Goal: Contribute content

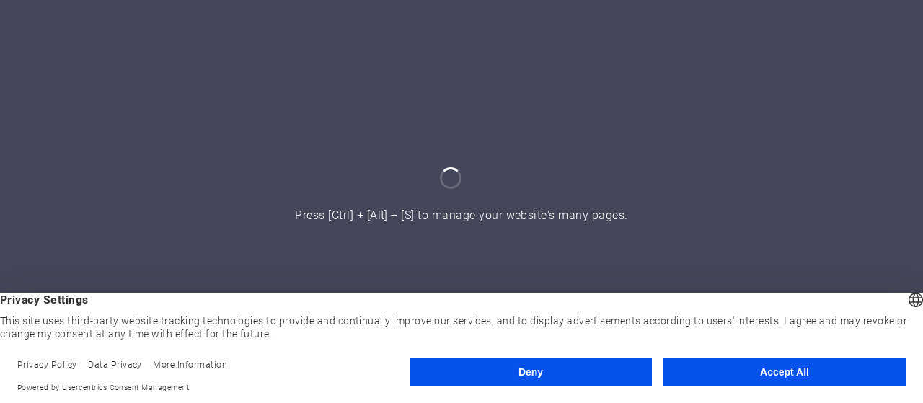
click at [767, 377] on button "Accept All" at bounding box center [785, 372] width 242 height 29
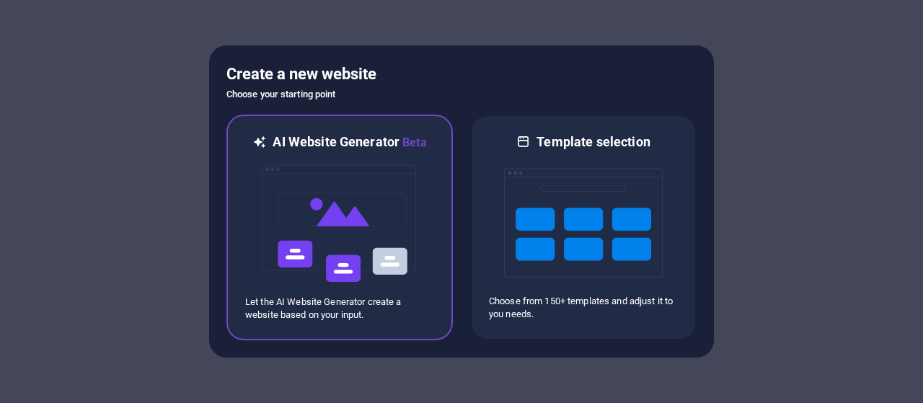
click at [316, 214] on img at bounding box center [339, 223] width 159 height 144
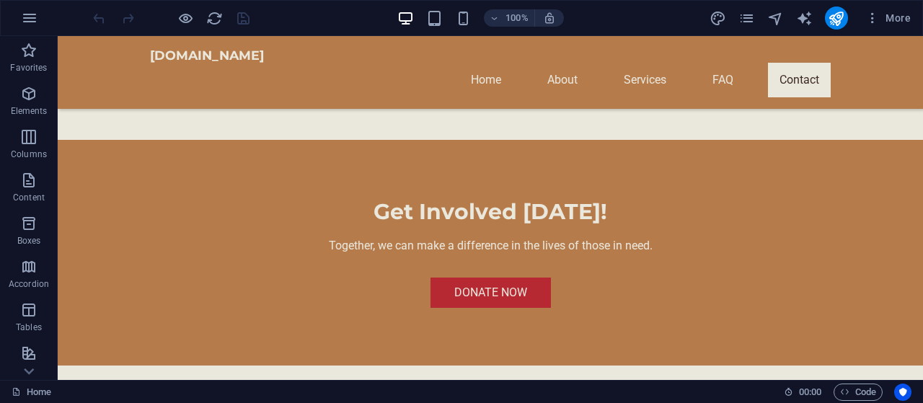
scroll to position [2742, 0]
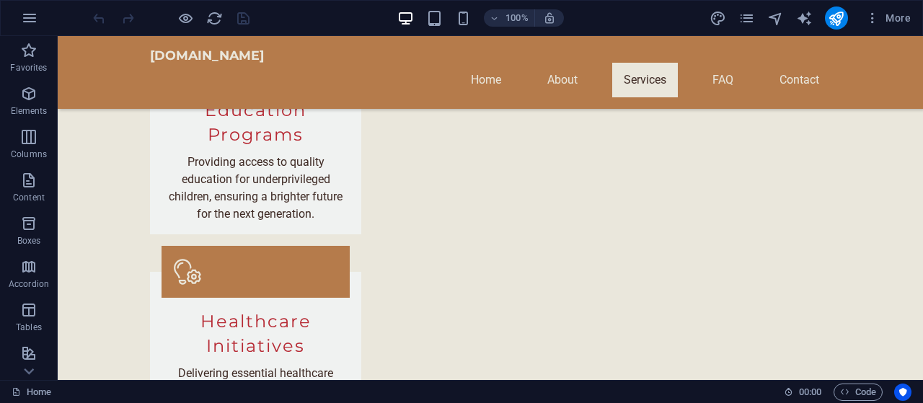
scroll to position [1199, 0]
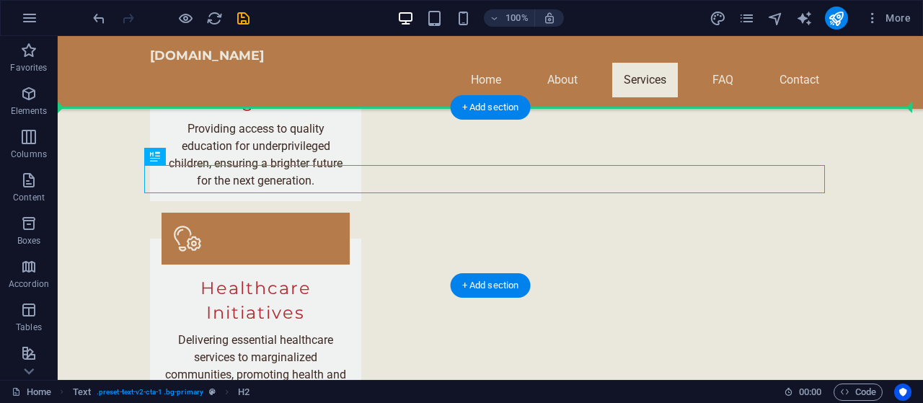
drag, startPoint x: 441, startPoint y: 172, endPoint x: 438, endPoint y: 135, distance: 37.6
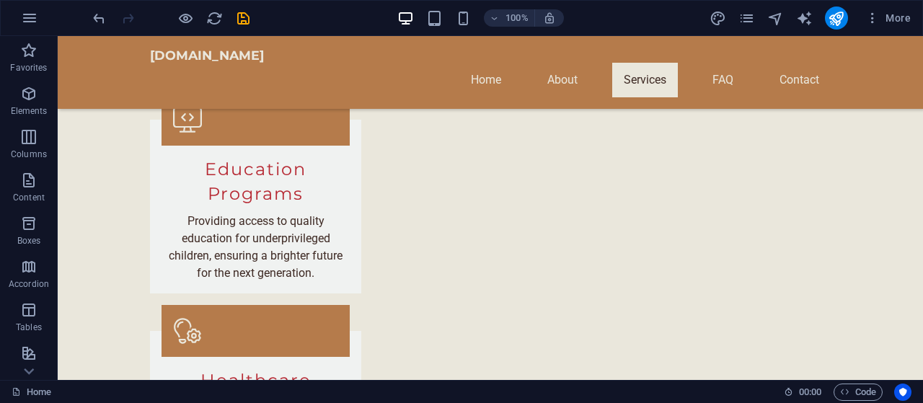
scroll to position [1129, 0]
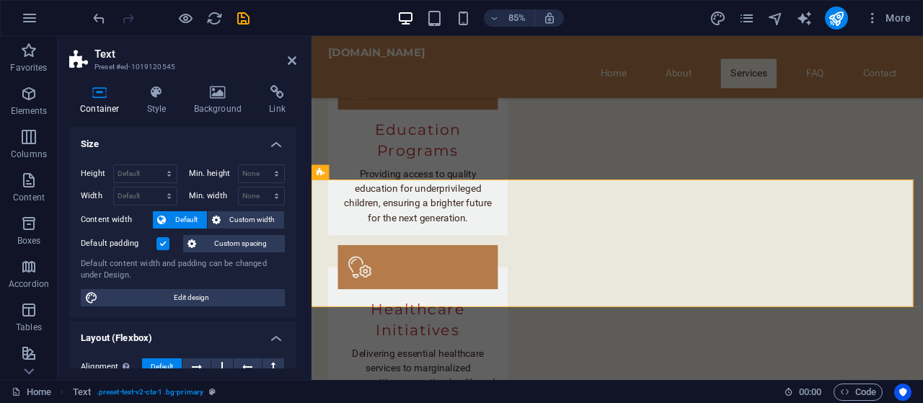
drag, startPoint x: 293, startPoint y: 173, endPoint x: 291, endPoint y: 236, distance: 62.8
click at [291, 236] on div "Height Default px rem % vh vw Min. height None px rem % vh vw Width Default px …" at bounding box center [182, 235] width 227 height 165
click at [166, 96] on icon at bounding box center [156, 92] width 41 height 14
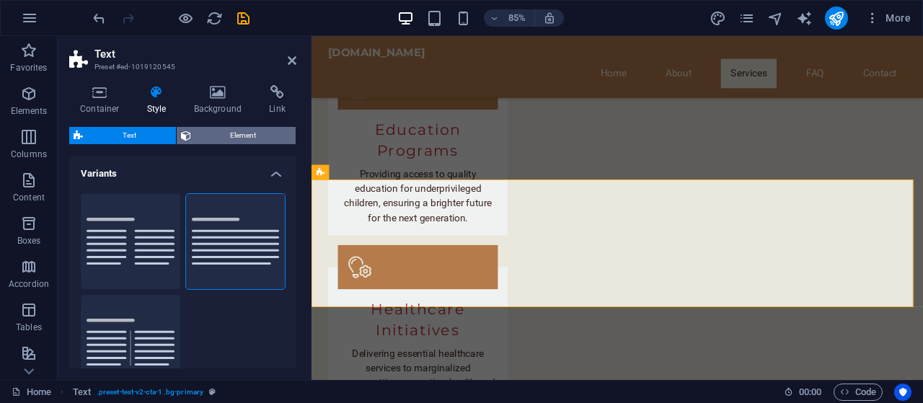
click at [256, 133] on span "Element" at bounding box center [243, 135] width 97 height 17
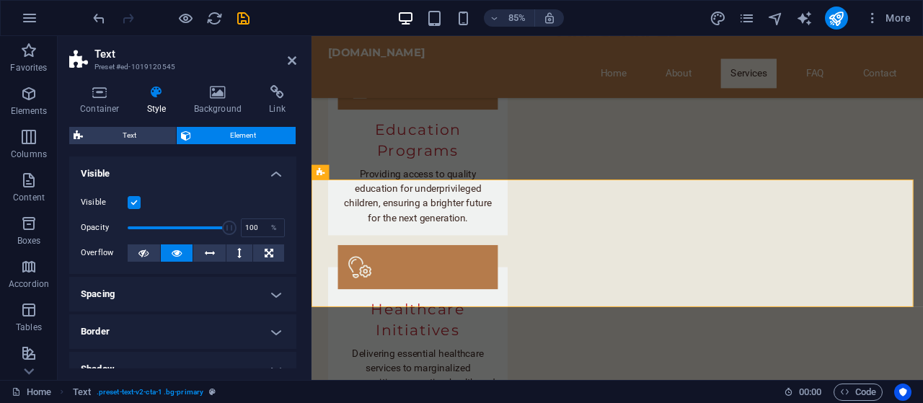
drag, startPoint x: 297, startPoint y: 180, endPoint x: 286, endPoint y: 204, distance: 27.1
click at [290, 206] on div "Container Style Background Link Size Height Default px rem % vh vw Min. height …" at bounding box center [183, 227] width 250 height 307
drag, startPoint x: 297, startPoint y: 200, endPoint x: 294, endPoint y: 242, distance: 42.0
click at [294, 242] on div "Container Style Background Link Size Height Default px rem % vh vw Min. height …" at bounding box center [183, 227] width 250 height 307
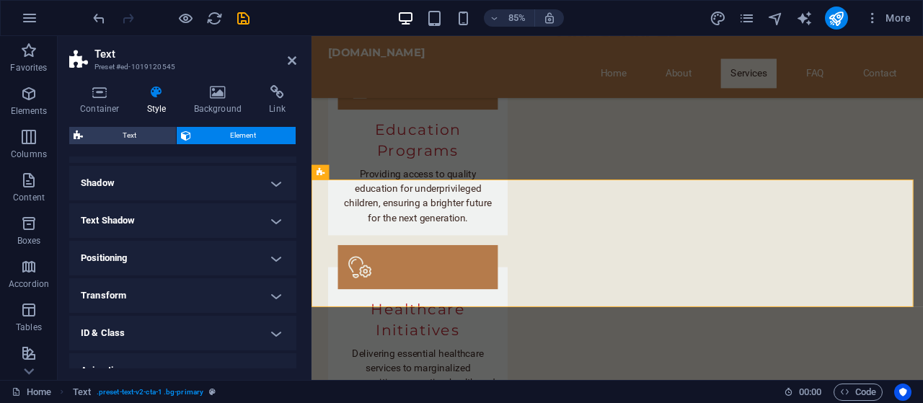
drag, startPoint x: 296, startPoint y: 275, endPoint x: 294, endPoint y: 283, distance: 7.5
click at [294, 283] on div "Container Style Background Link Size Height Default px rem % vh vw Min. height …" at bounding box center [183, 227] width 250 height 307
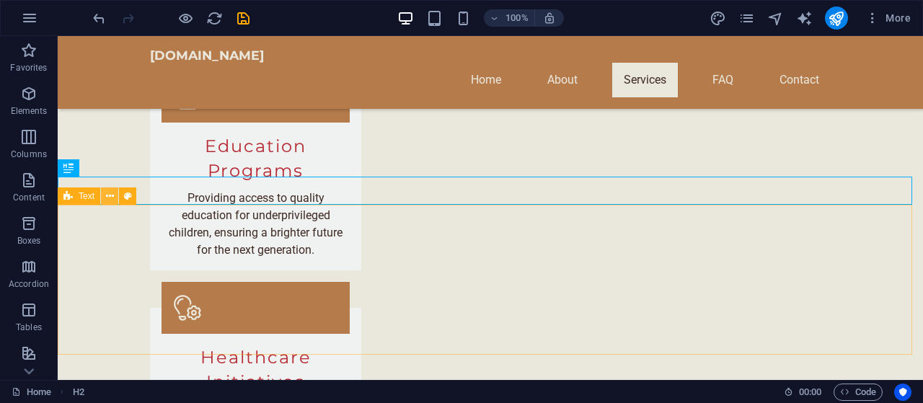
click at [111, 194] on icon at bounding box center [110, 196] width 8 height 15
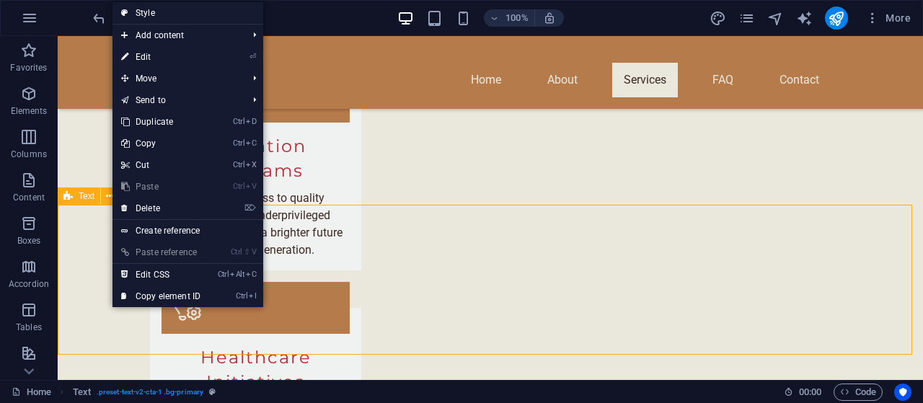
click at [84, 198] on span "Text" at bounding box center [87, 196] width 16 height 9
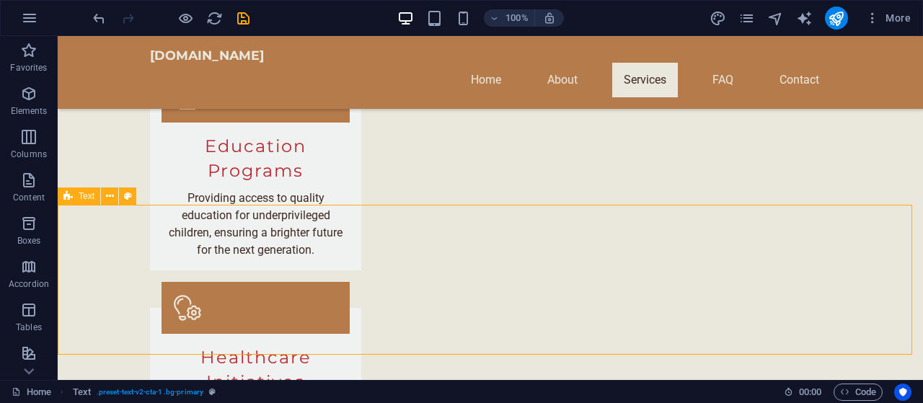
click at [84, 198] on span "Text" at bounding box center [87, 196] width 16 height 9
click at [85, 199] on span "Text" at bounding box center [87, 196] width 16 height 9
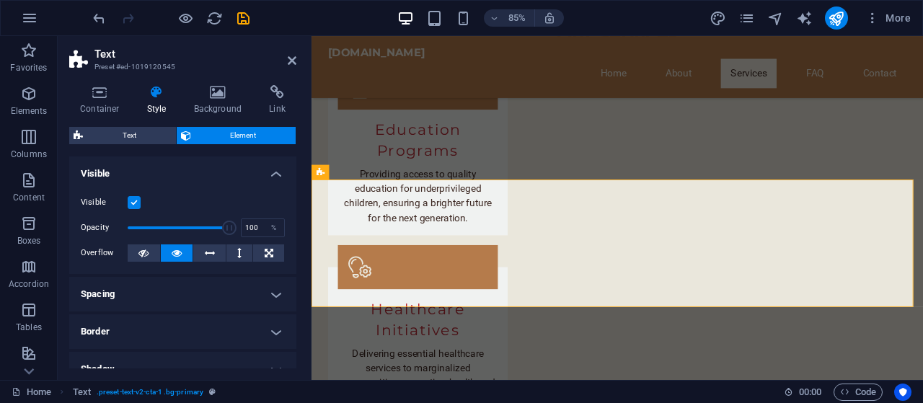
click at [85, 199] on label "Visible" at bounding box center [104, 202] width 47 height 17
click at [0, 0] on input "Visible" at bounding box center [0, 0] width 0 height 0
click at [85, 199] on label "Visible" at bounding box center [104, 202] width 47 height 17
click at [0, 0] on input "Visible" at bounding box center [0, 0] width 0 height 0
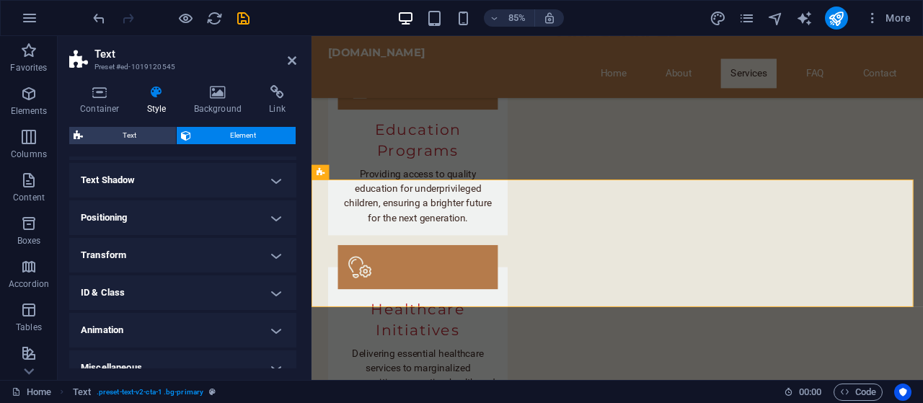
scroll to position [242, 0]
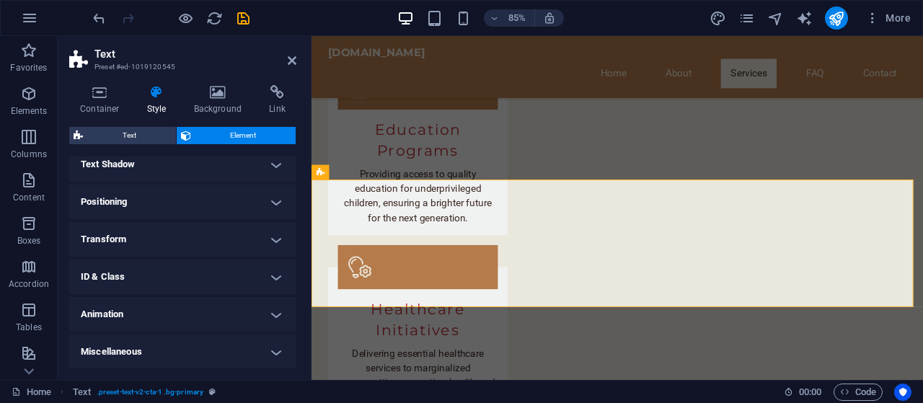
click at [265, 345] on h4 "Miscellaneous" at bounding box center [182, 352] width 227 height 35
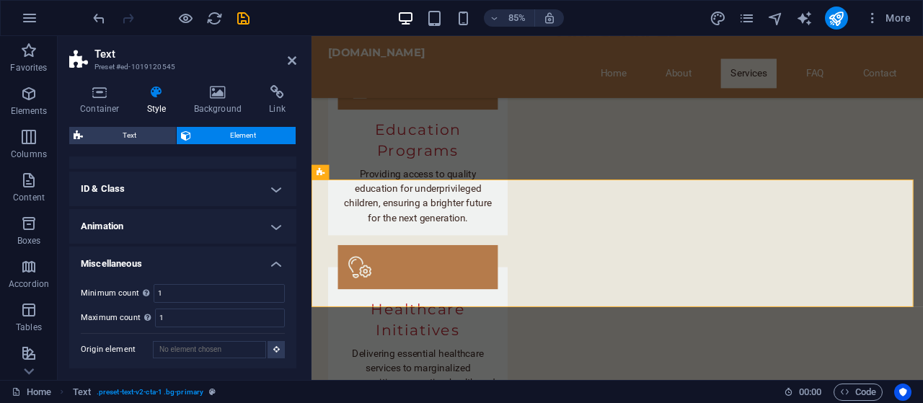
click at [270, 260] on h4 "Miscellaneous" at bounding box center [182, 260] width 227 height 26
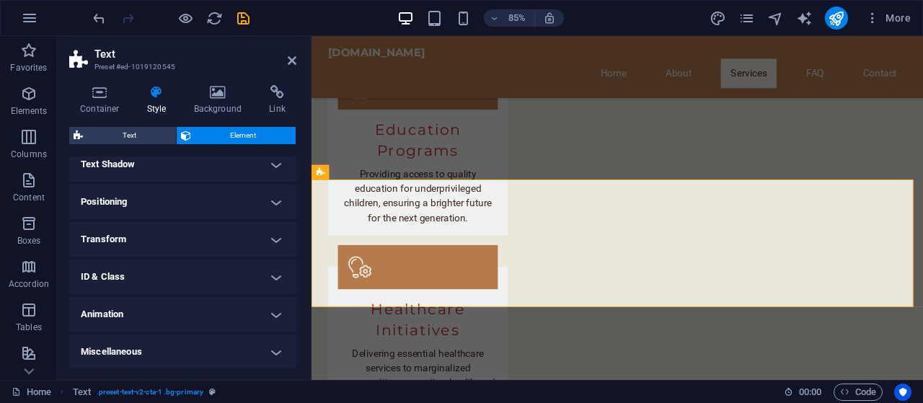
drag, startPoint x: 297, startPoint y: 280, endPoint x: 295, endPoint y: 253, distance: 26.8
click at [295, 253] on div "Container Style Background Link Size Height Default px rem % vh vw Min. height …" at bounding box center [183, 227] width 250 height 307
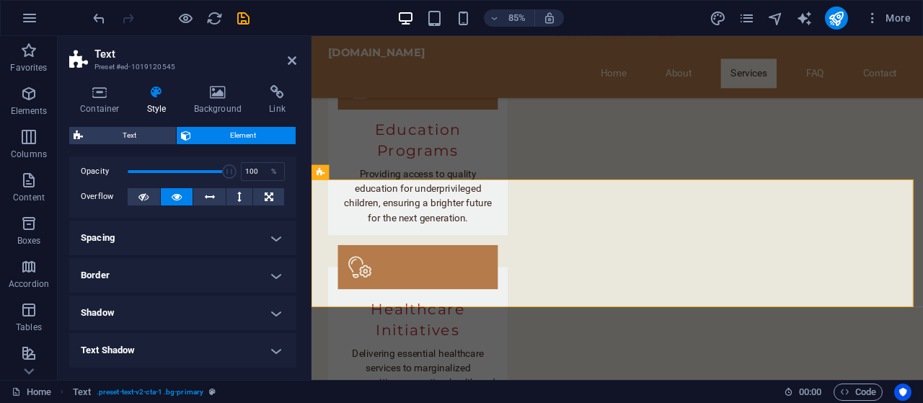
click at [274, 273] on h4 "Border" at bounding box center [182, 275] width 227 height 35
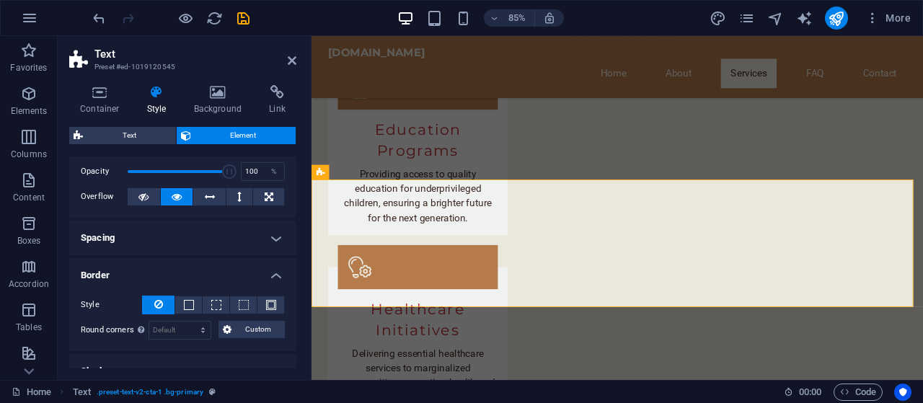
click at [274, 273] on h4 "Border" at bounding box center [182, 271] width 227 height 26
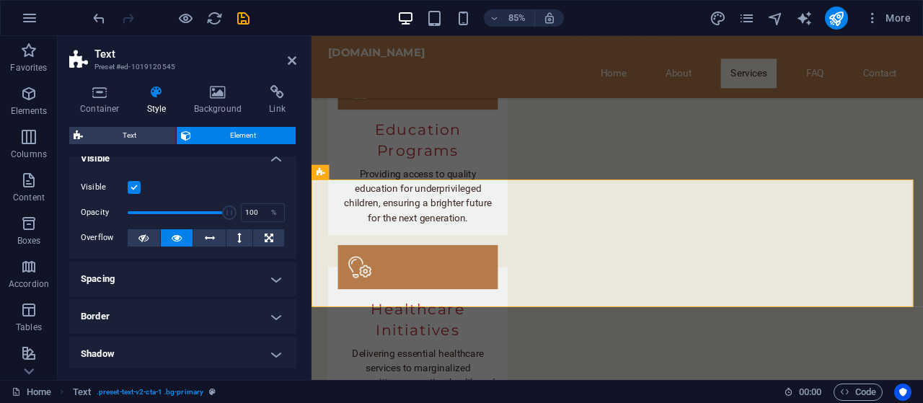
scroll to position [0, 0]
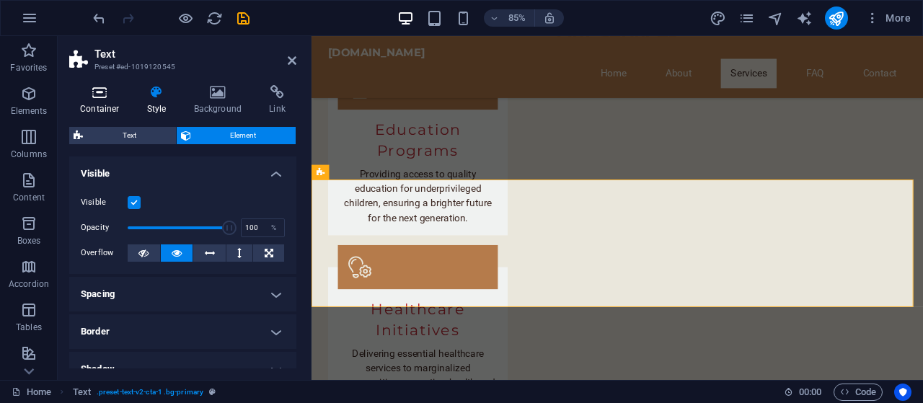
click at [100, 97] on icon at bounding box center [99, 92] width 61 height 14
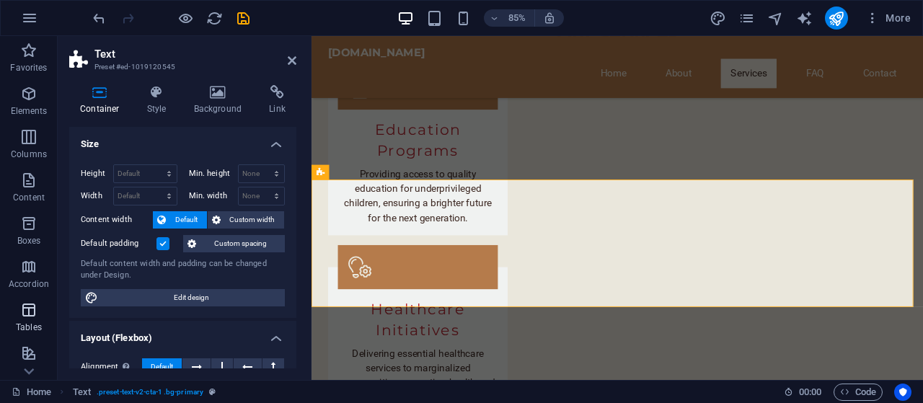
click at [36, 311] on icon "button" at bounding box center [28, 309] width 17 height 17
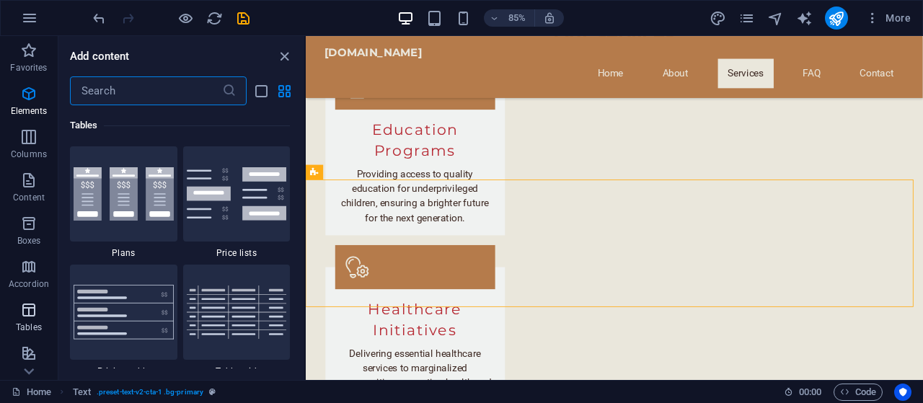
scroll to position [4995, 0]
drag, startPoint x: 304, startPoint y: 198, endPoint x: 303, endPoint y: 237, distance: 38.2
click at [303, 237] on div "Favorites 1 Star Headline 1 Star Container Elements 1 Star Headline 1 Star Text…" at bounding box center [181, 236] width 246 height 263
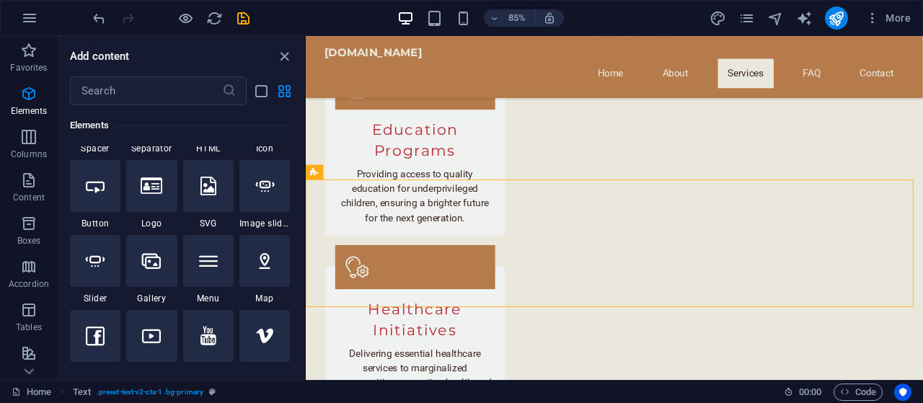
scroll to position [131, 0]
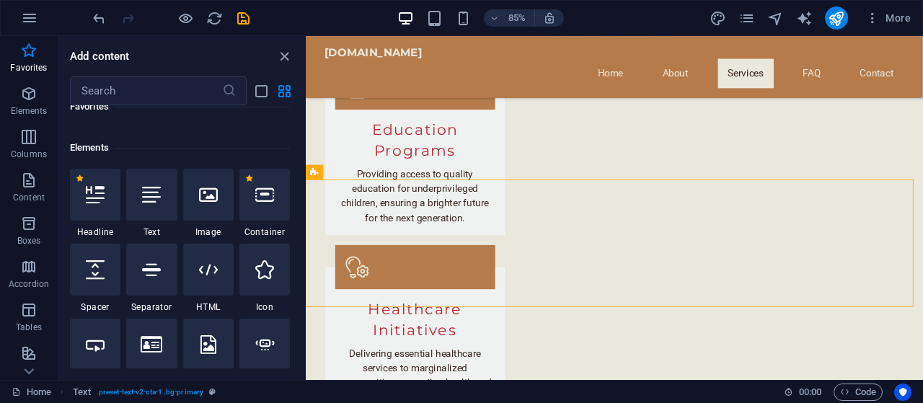
click at [300, 77] on div "​" at bounding box center [181, 90] width 246 height 29
click at [303, 84] on div "​" at bounding box center [181, 90] width 246 height 29
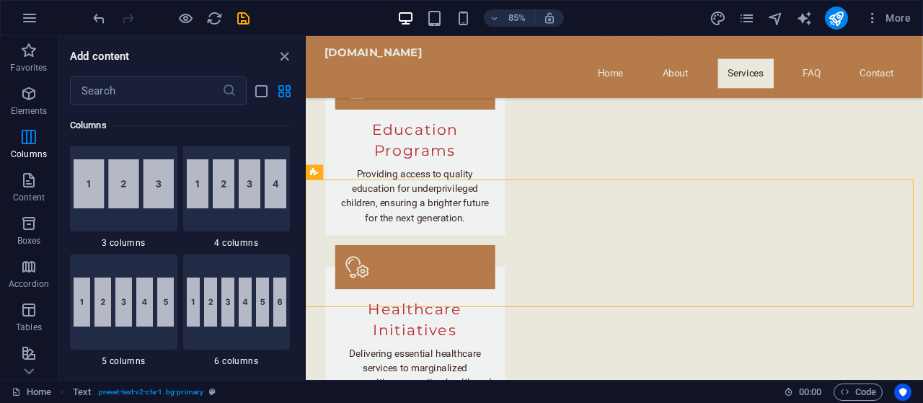
scroll to position [789, 0]
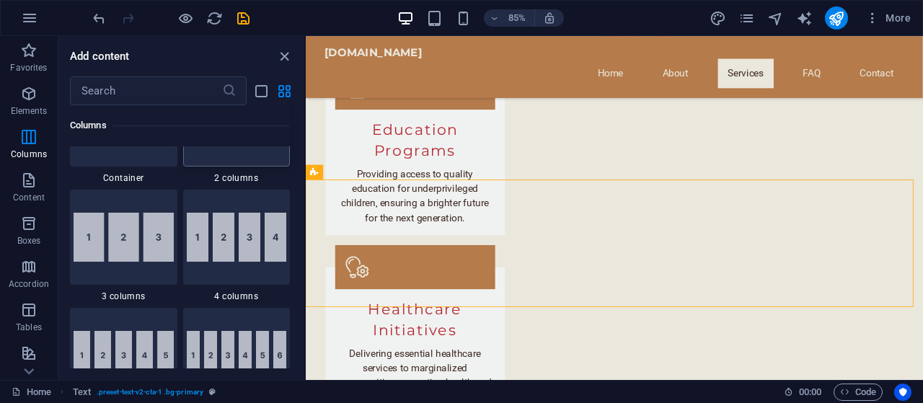
click at [238, 157] on div at bounding box center [236, 118] width 107 height 95
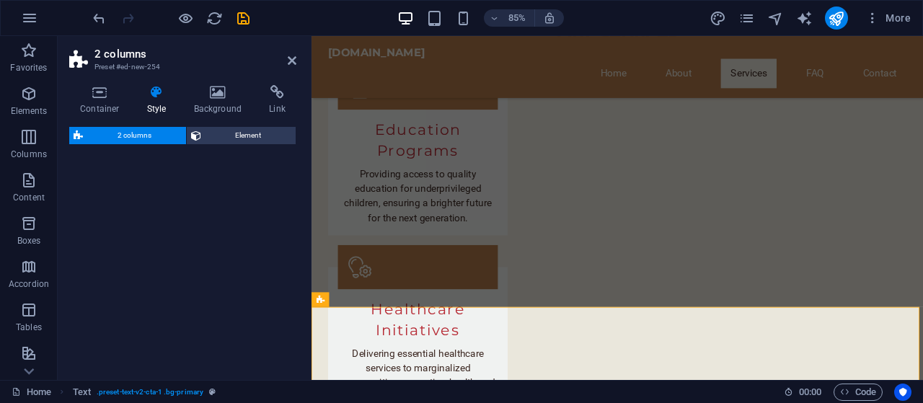
click at [244, 159] on div "2 columns Element" at bounding box center [182, 248] width 227 height 242
select select "rem"
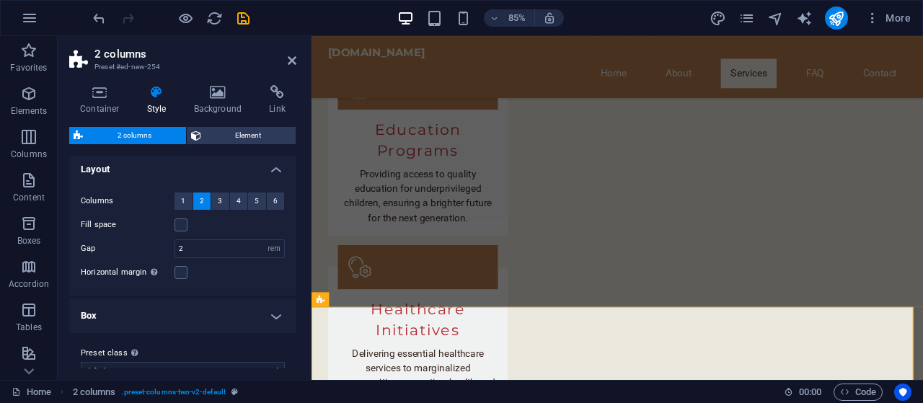
scroll to position [0, 0]
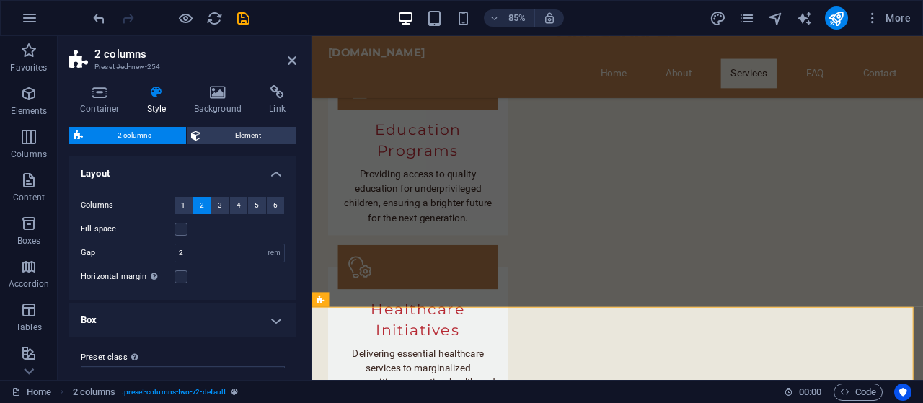
click at [287, 185] on div "Columns 1 2 3 4 5 6 Fill space Gap 2 px rem % vw vh Horizontal margin Only if t…" at bounding box center [182, 241] width 233 height 118
click at [221, 131] on span "Element" at bounding box center [249, 135] width 87 height 17
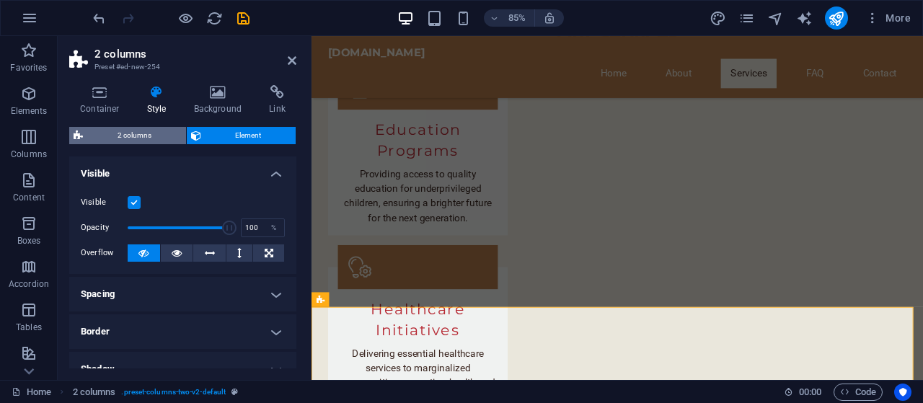
drag, startPoint x: 221, startPoint y: 131, endPoint x: 140, endPoint y: 133, distance: 80.8
click at [140, 133] on div "2 columns Element" at bounding box center [182, 136] width 227 height 18
click at [140, 133] on span "2 columns" at bounding box center [134, 135] width 94 height 17
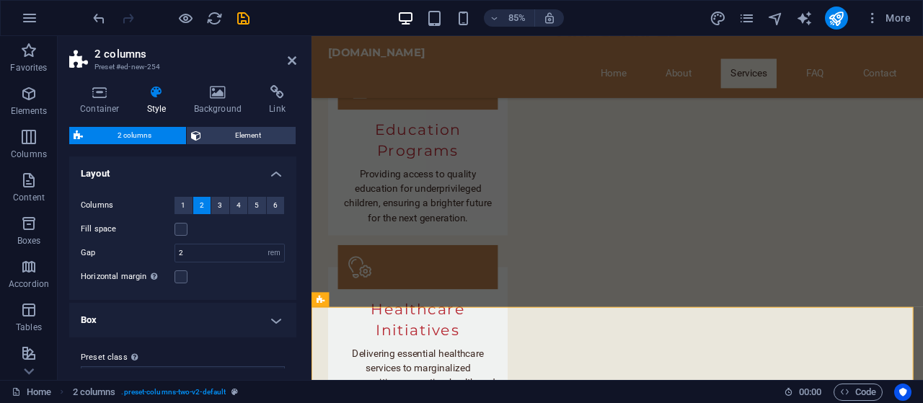
click at [140, 133] on span "2 columns" at bounding box center [134, 135] width 94 height 17
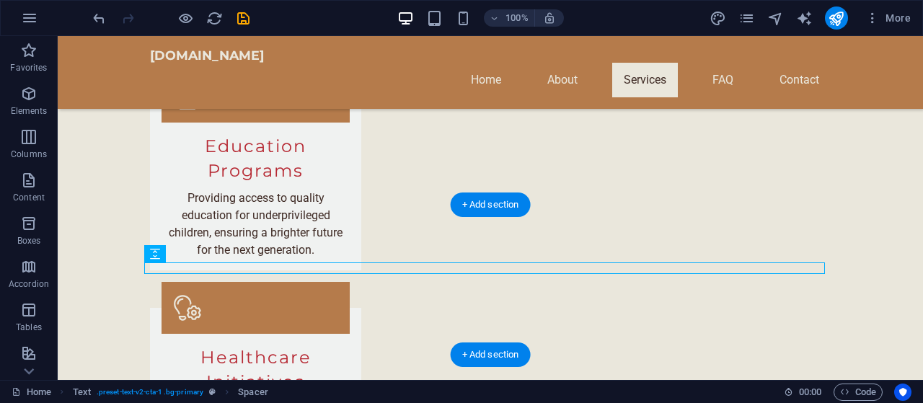
drag, startPoint x: 422, startPoint y: 266, endPoint x: 421, endPoint y: 234, distance: 31.7
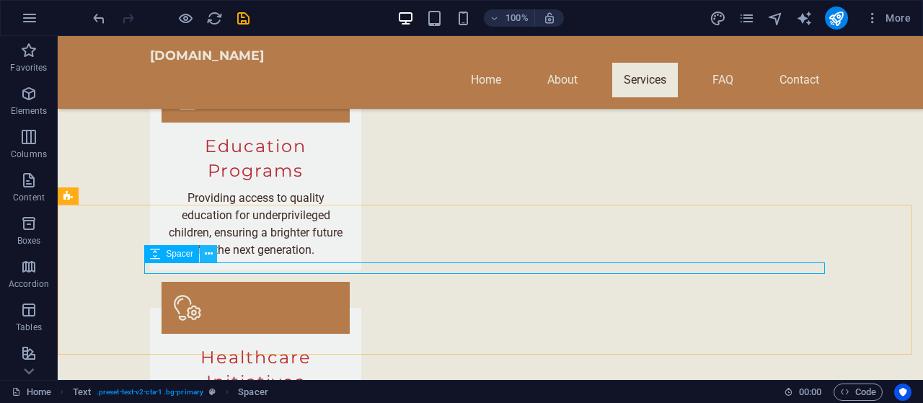
click at [206, 250] on icon at bounding box center [209, 254] width 8 height 15
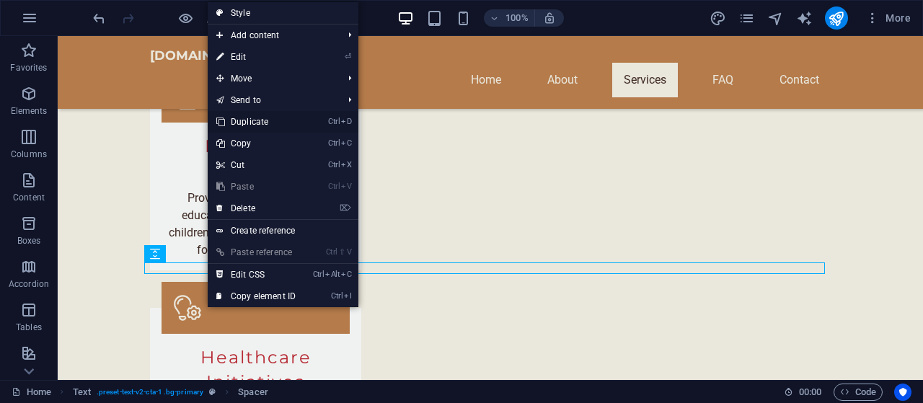
click at [265, 122] on link "Ctrl D Duplicate" at bounding box center [256, 122] width 97 height 22
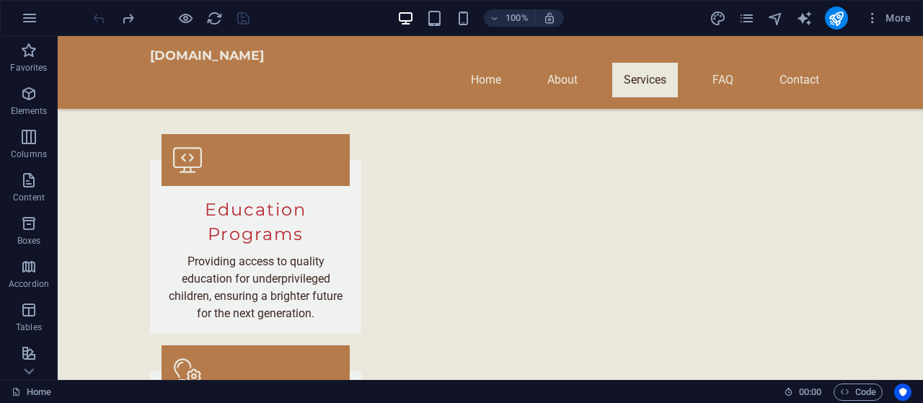
scroll to position [1015, 0]
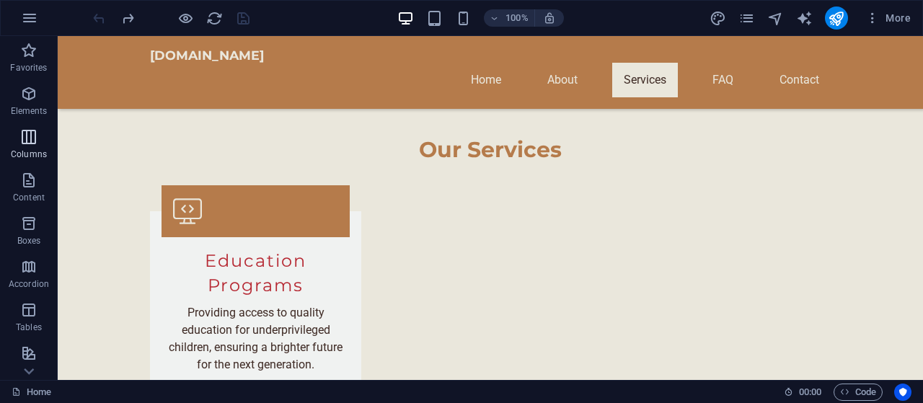
click at [30, 143] on icon "button" at bounding box center [28, 136] width 17 height 17
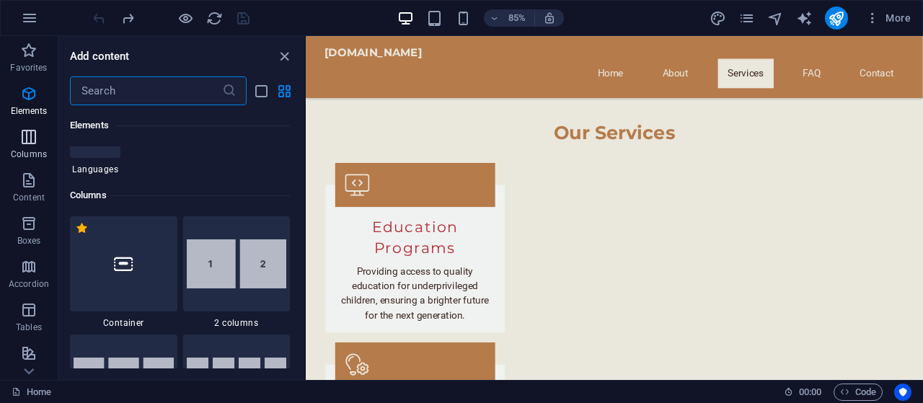
scroll to position [714, 0]
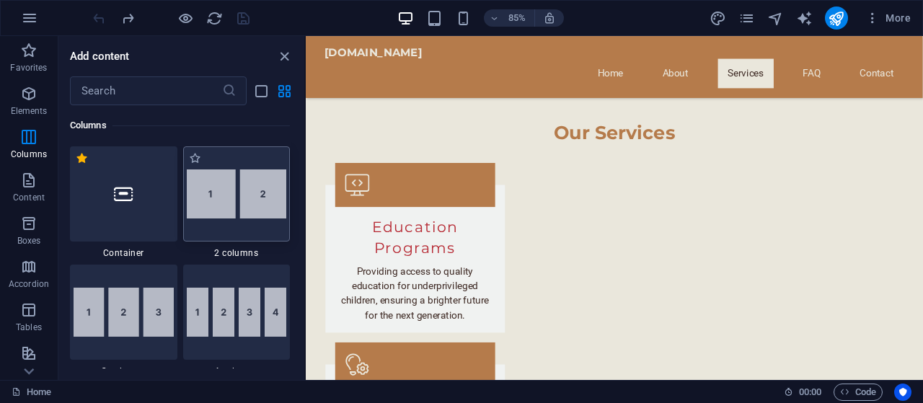
click at [247, 212] on img at bounding box center [237, 193] width 100 height 49
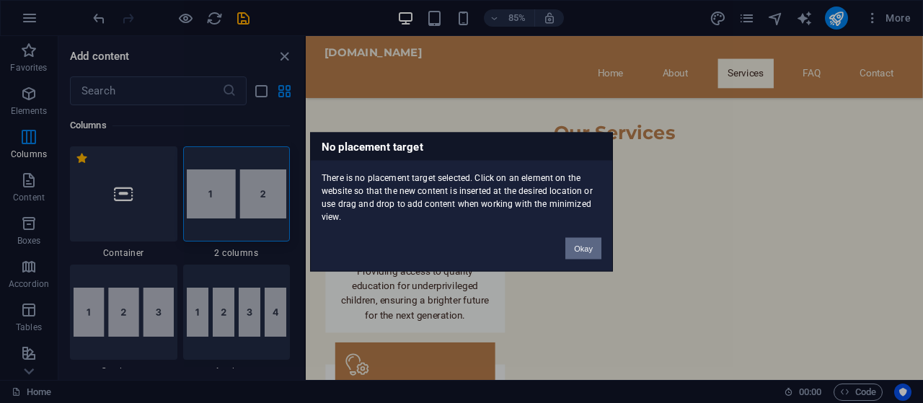
click at [586, 244] on button "Okay" at bounding box center [583, 248] width 36 height 22
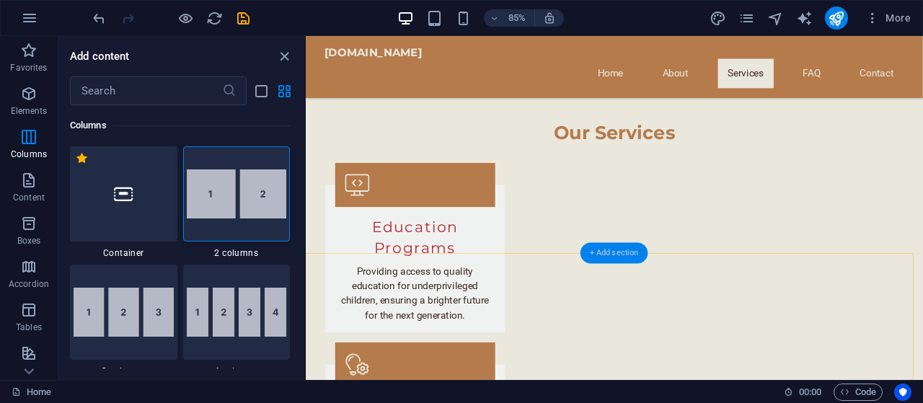
click at [606, 250] on div "+ Add section" at bounding box center [615, 252] width 68 height 21
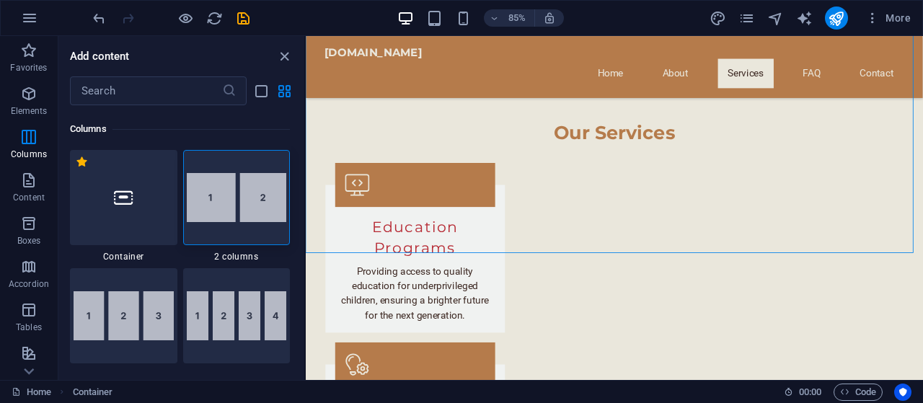
scroll to position [737, 0]
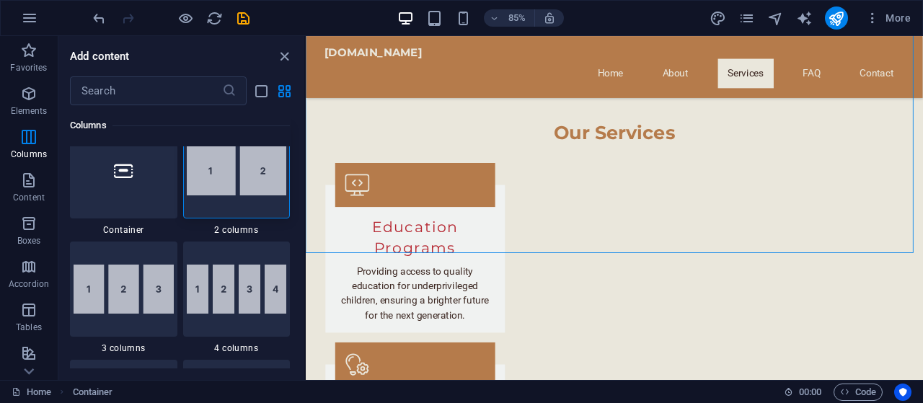
drag, startPoint x: 301, startPoint y: 159, endPoint x: 5, endPoint y: 107, distance: 301.1
drag, startPoint x: 250, startPoint y: 201, endPoint x: 229, endPoint y: 247, distance: 50.0
click at [250, 201] on div at bounding box center [236, 170] width 107 height 95
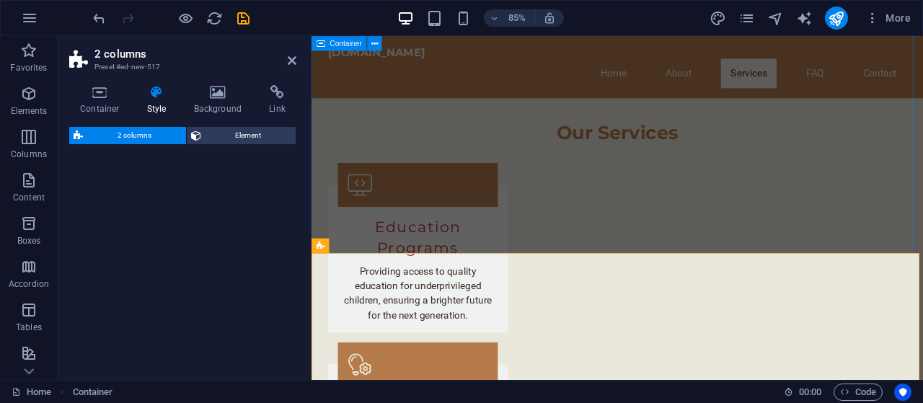
select select "rem"
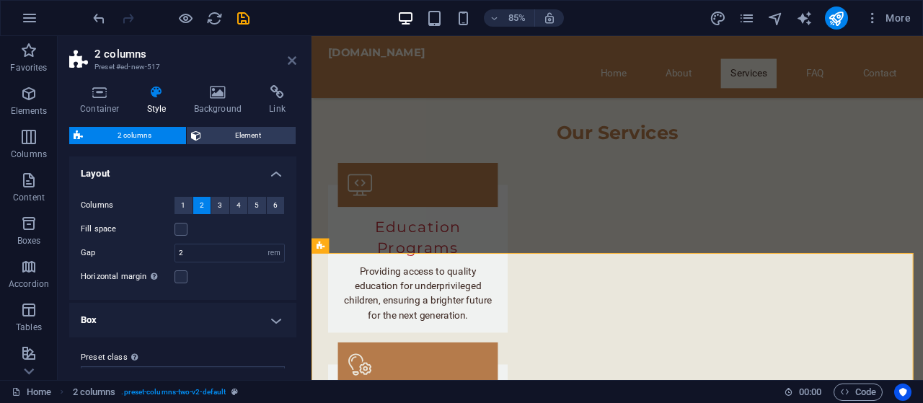
click at [287, 56] on h2 "2 columns" at bounding box center [195, 54] width 202 height 13
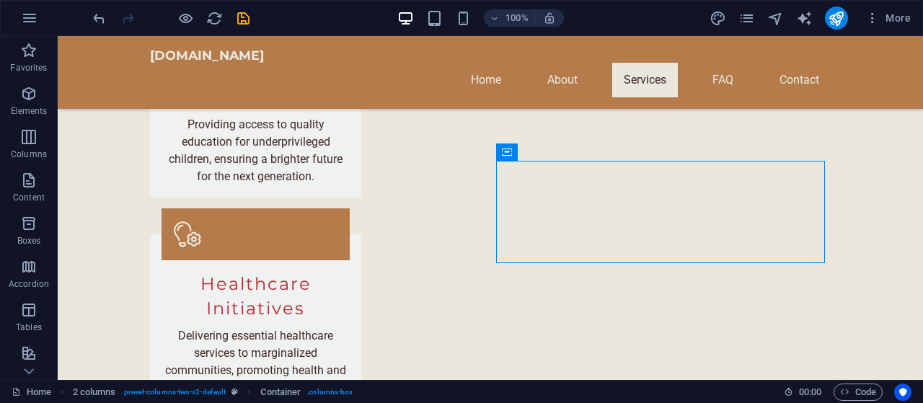
scroll to position [1212, 0]
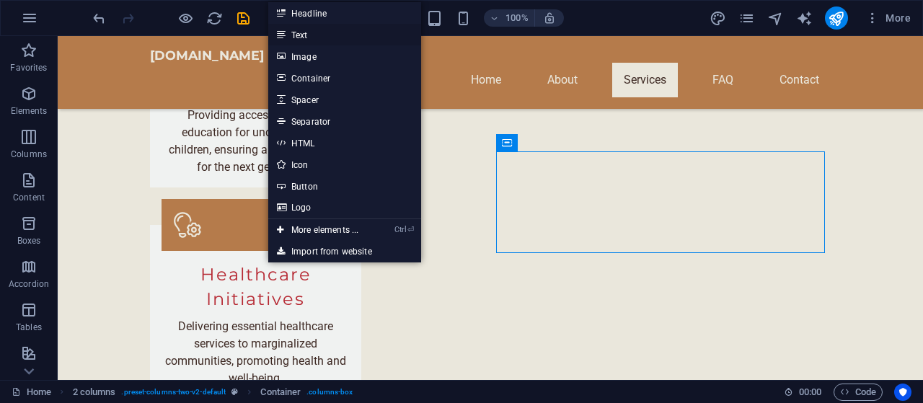
click at [318, 32] on link "Text" at bounding box center [344, 35] width 153 height 22
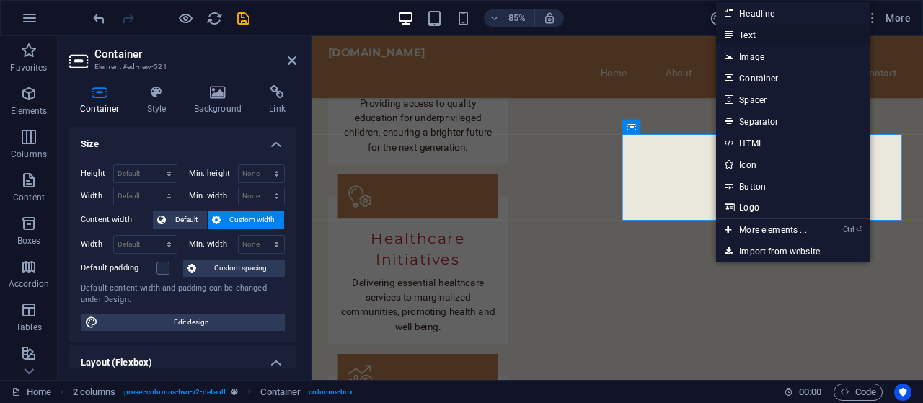
click at [748, 27] on link "Text" at bounding box center [792, 35] width 153 height 22
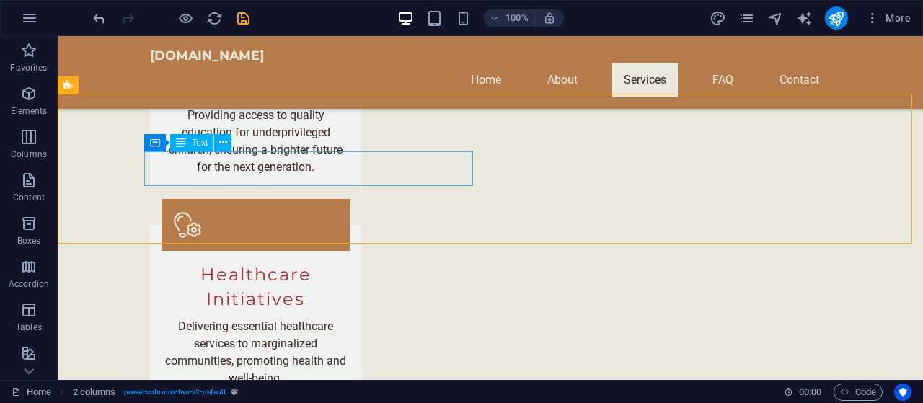
click at [196, 141] on span "Text" at bounding box center [200, 142] width 16 height 9
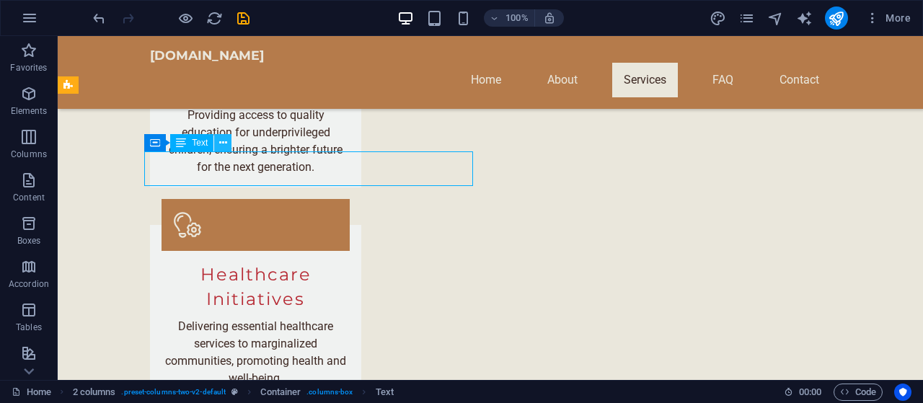
click at [225, 145] on icon at bounding box center [223, 143] width 8 height 15
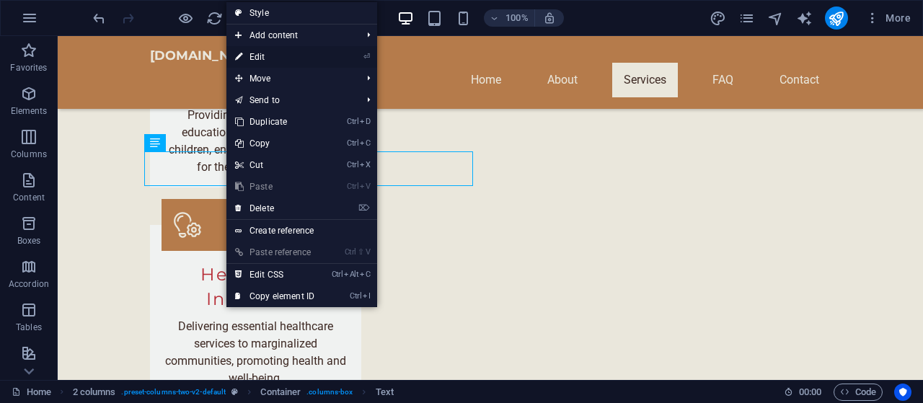
click at [280, 57] on link "⏎ Edit" at bounding box center [274, 57] width 97 height 22
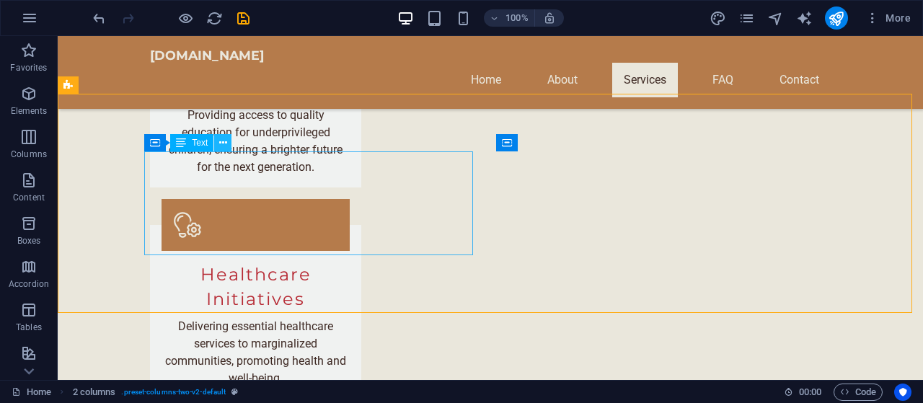
click at [224, 141] on icon at bounding box center [223, 143] width 8 height 15
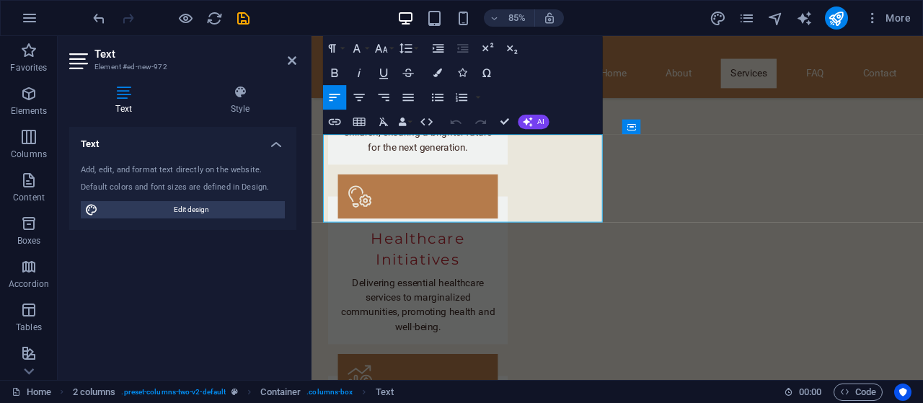
click at [193, 219] on div "Add, edit, and format text directly on the website. Default colors and font siz…" at bounding box center [182, 191] width 227 height 77
click at [392, 100] on button "Align Right" at bounding box center [383, 97] width 23 height 25
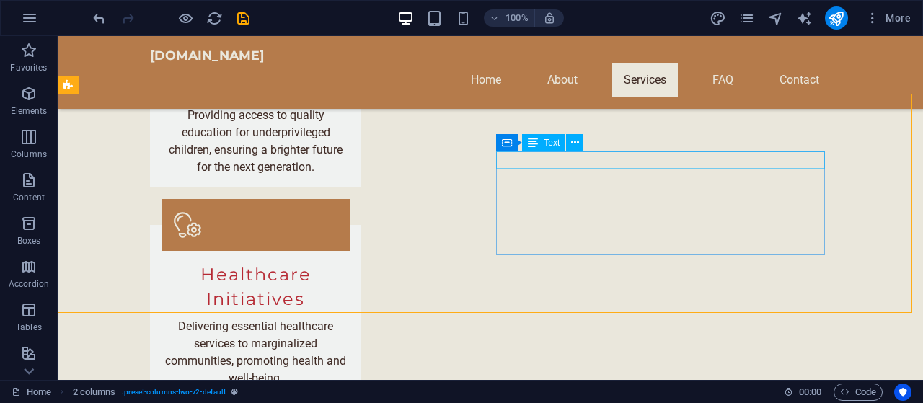
click at [544, 145] on span "Text" at bounding box center [552, 142] width 16 height 9
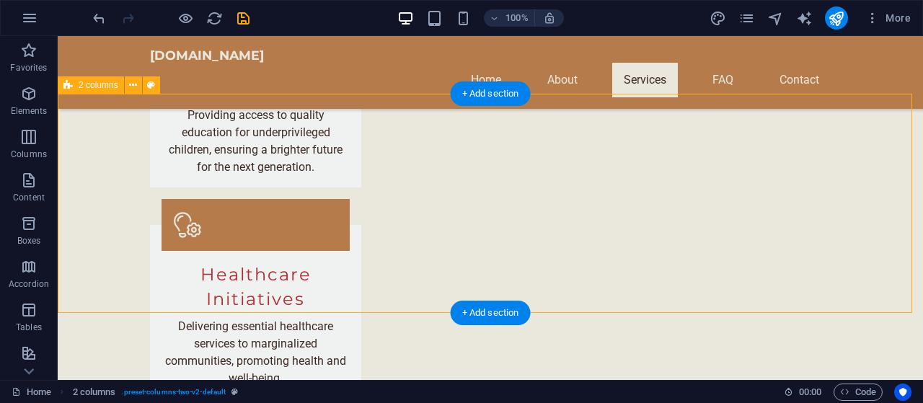
select select "rem"
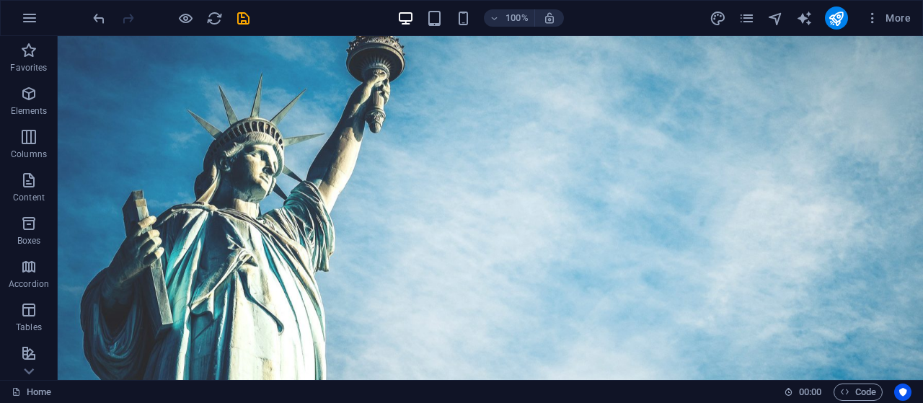
scroll to position [0, 0]
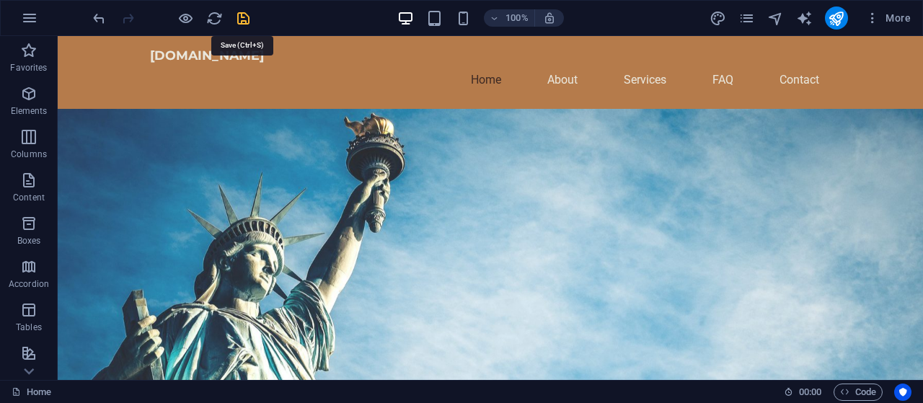
click at [241, 14] on icon "save" at bounding box center [243, 18] width 17 height 17
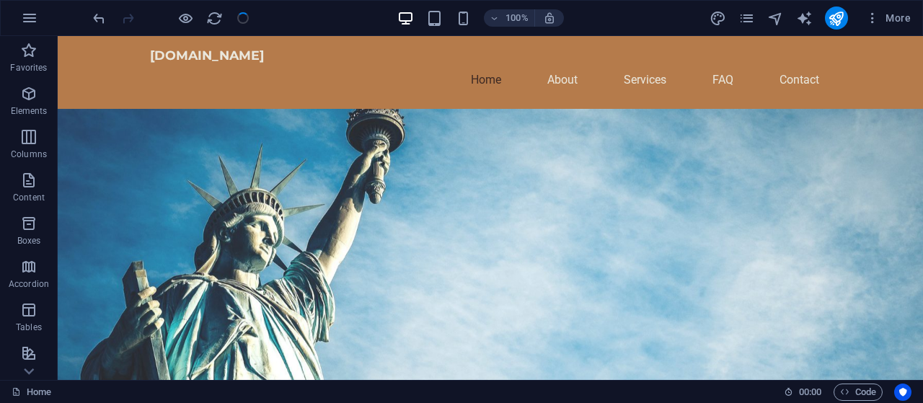
checkbox input "false"
click at [626, 181] on figure at bounding box center [490, 312] width 865 height 407
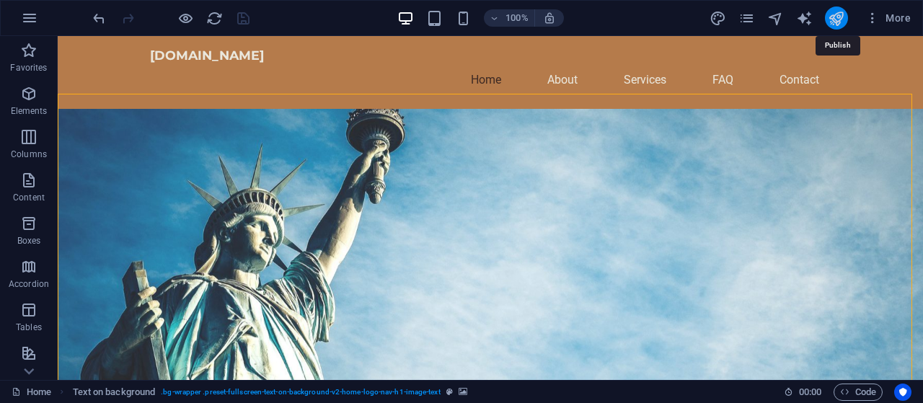
click at [839, 16] on icon "publish" at bounding box center [836, 18] width 17 height 17
